Goal: Task Accomplishment & Management: Manage account settings

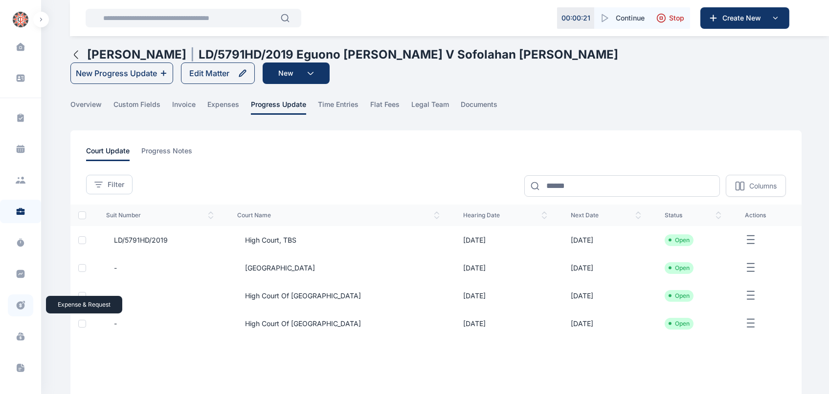
click at [19, 304] on icon at bounding box center [21, 306] width 10 height 10
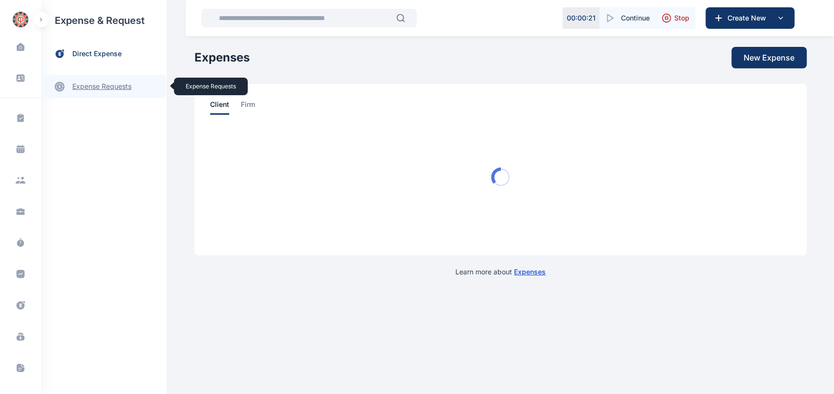
click at [107, 84] on link "expense requests expense requests" at bounding box center [103, 86] width 125 height 23
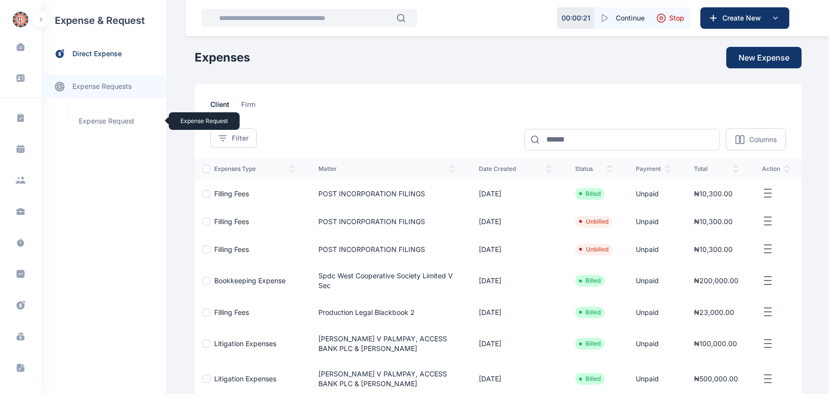
click at [113, 123] on span "Expense Request Expense Request" at bounding box center [117, 121] width 88 height 19
